Goal: Information Seeking & Learning: Learn about a topic

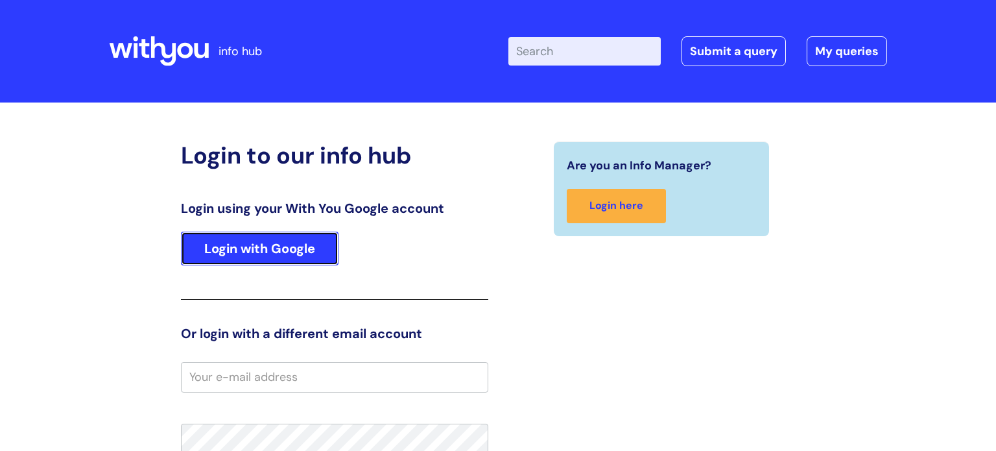
click at [237, 249] on link "Login with Google" at bounding box center [260, 248] width 158 height 34
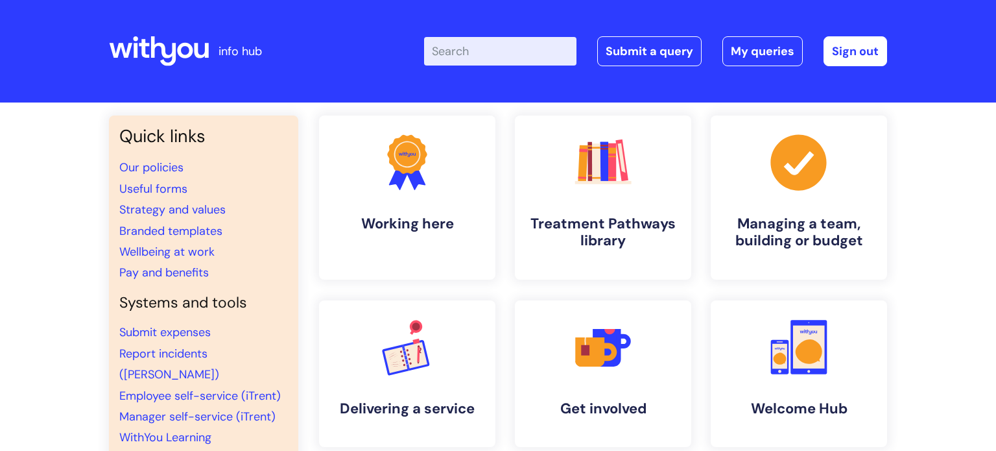
click at [497, 61] on input "Enter your search term here..." at bounding box center [500, 51] width 152 height 29
type input "mindfulness"
click button "Search" at bounding box center [0, 0] width 0 height 0
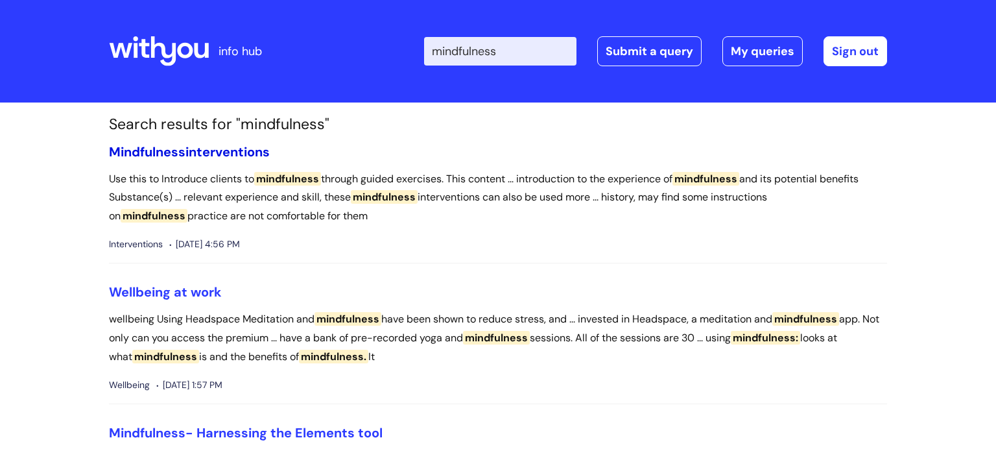
click at [233, 152] on link "Mindfulness interventions" at bounding box center [189, 151] width 161 height 17
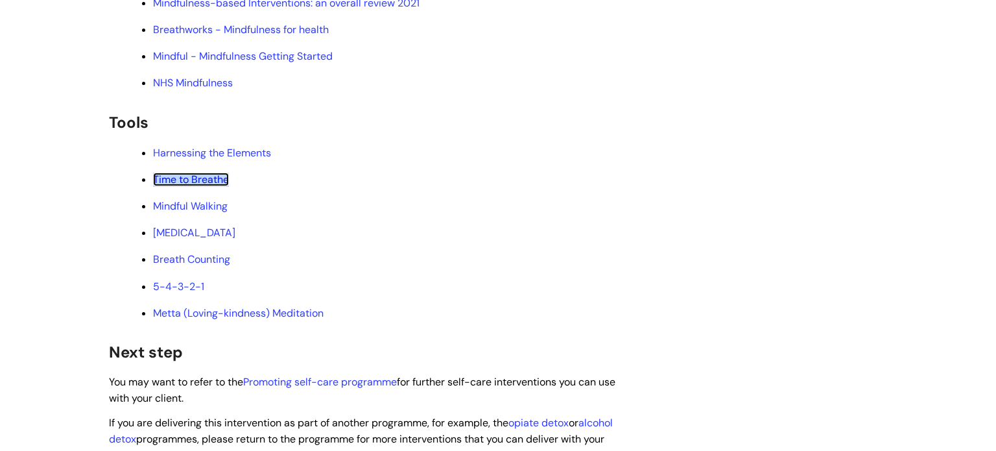
scroll to position [2404, 0]
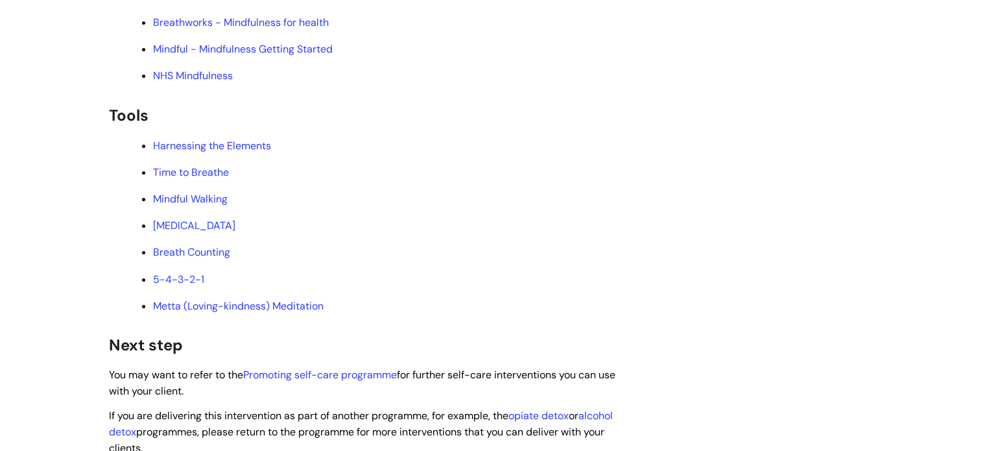
click at [609, 128] on h2 "Tools" at bounding box center [365, 114] width 512 height 28
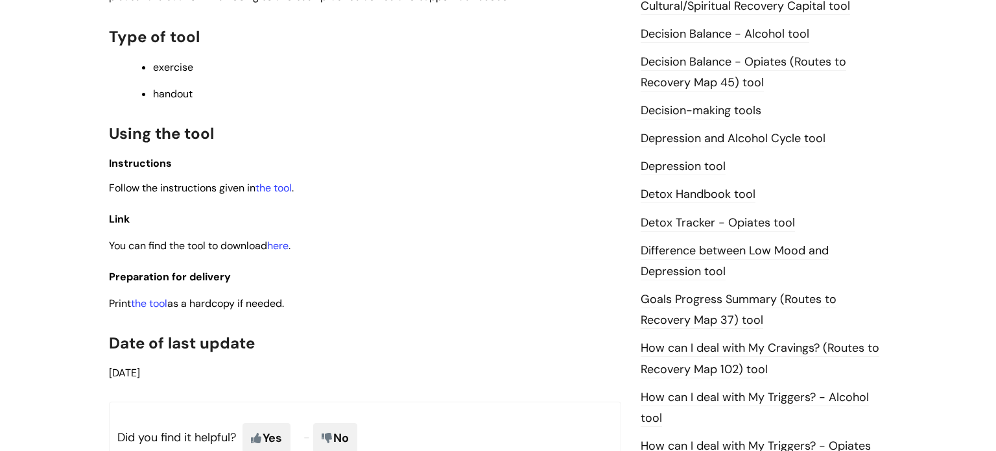
scroll to position [650, 0]
click at [162, 305] on link "the tool" at bounding box center [149, 303] width 36 height 14
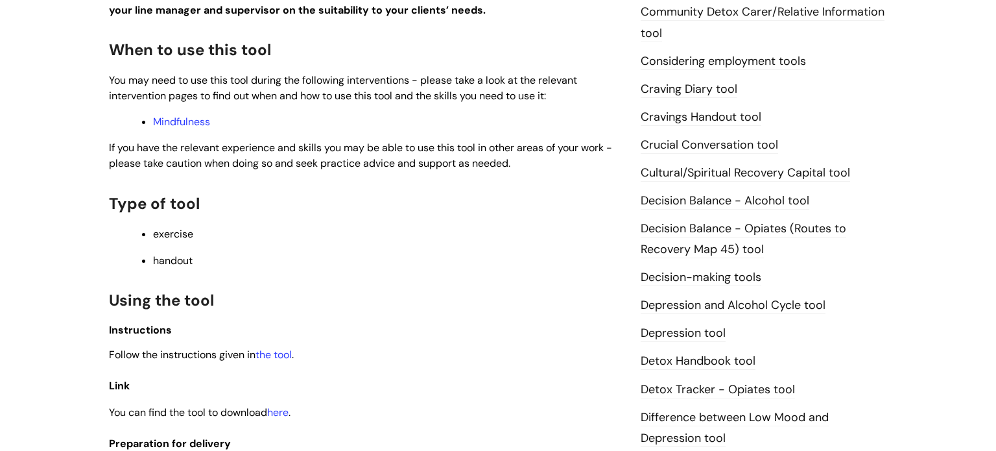
scroll to position [729, 0]
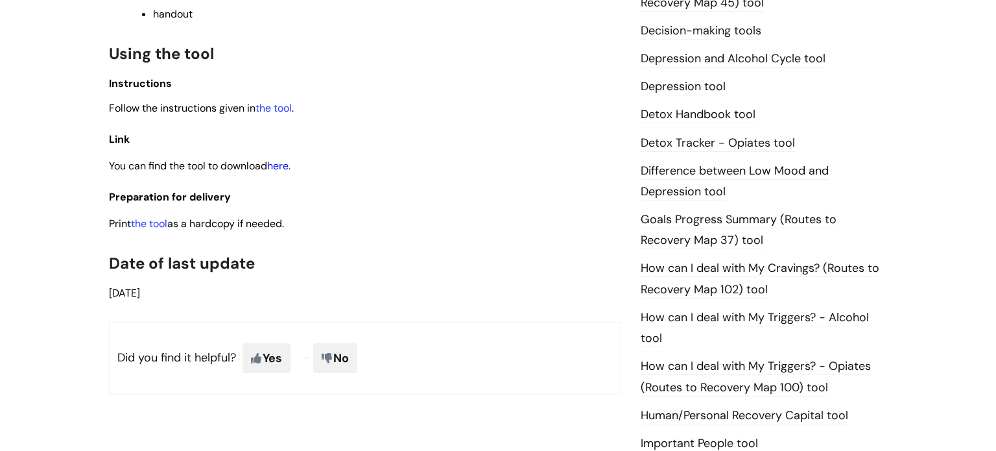
click at [289, 168] on link "here" at bounding box center [277, 166] width 21 height 14
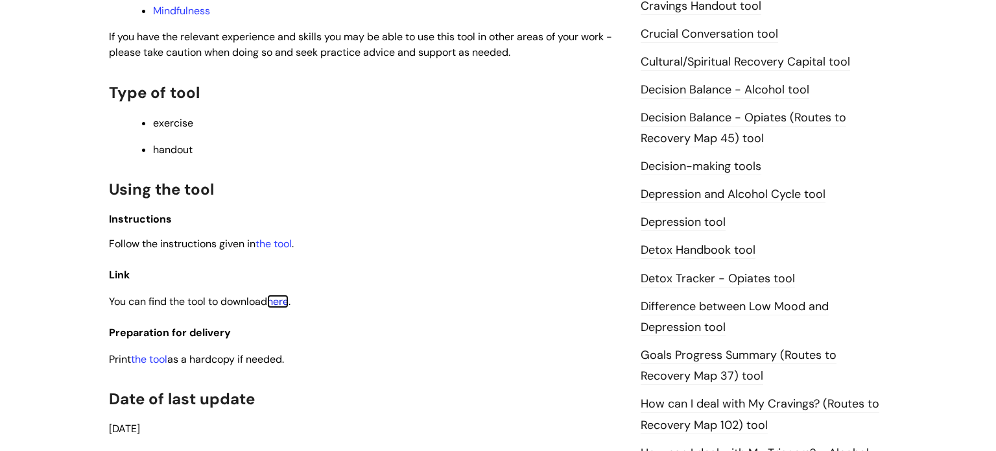
scroll to position [578, 0]
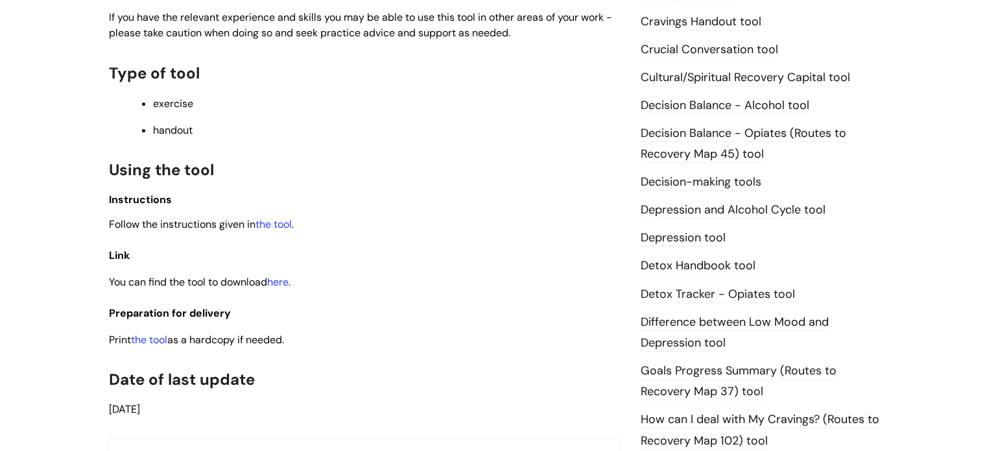
scroll to position [624, 0]
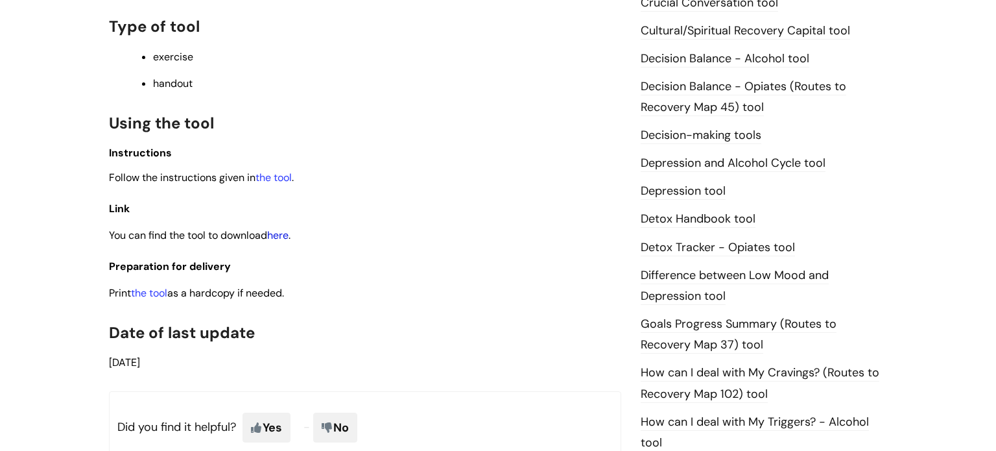
click at [281, 236] on link "here" at bounding box center [277, 235] width 21 height 14
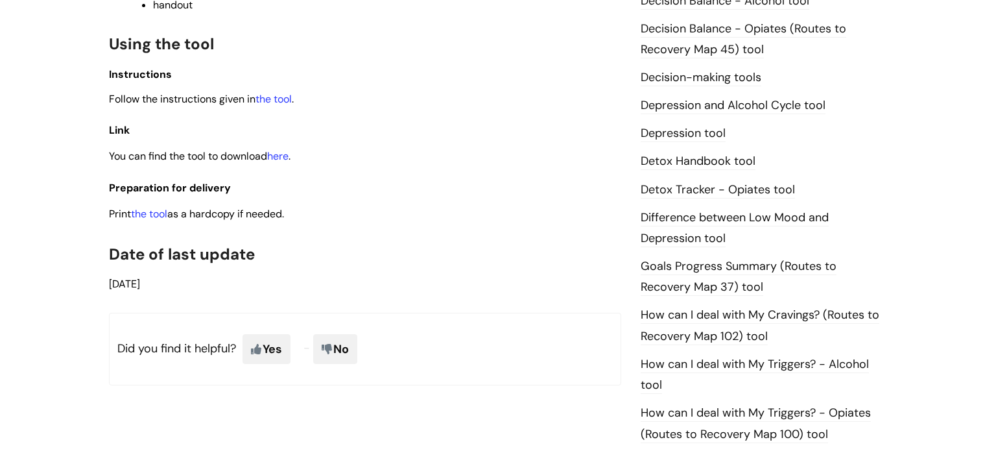
scroll to position [677, 0]
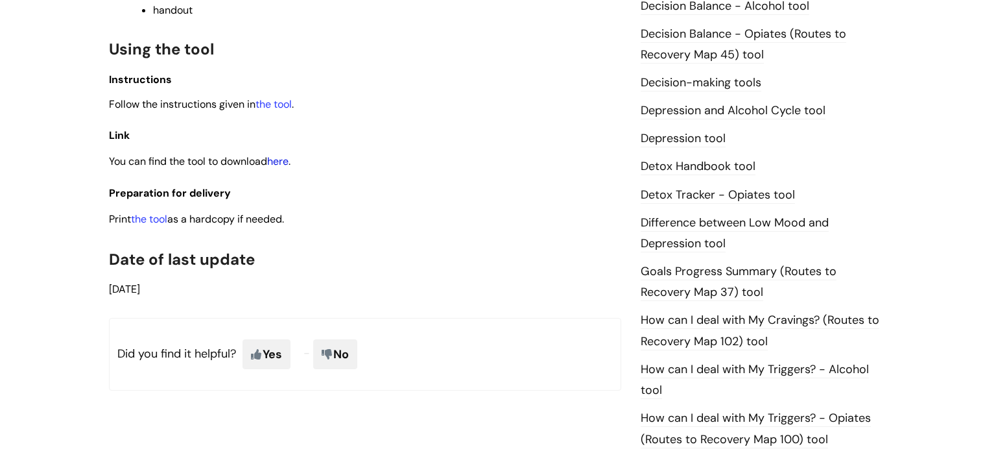
click at [289, 168] on link "here" at bounding box center [277, 161] width 21 height 14
